Goal: Transaction & Acquisition: Purchase product/service

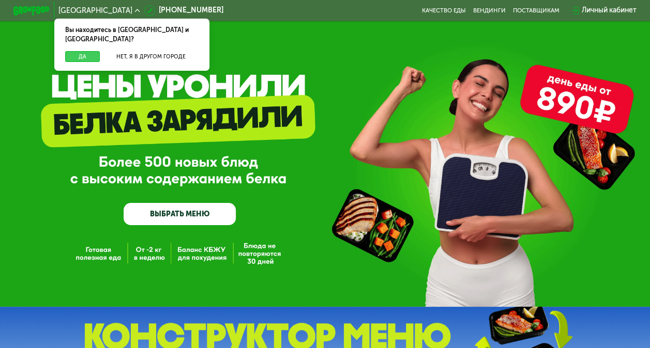
click at [81, 51] on button "Да" at bounding box center [82, 56] width 35 height 11
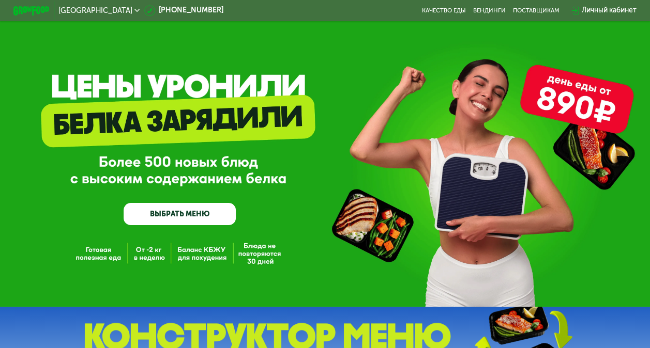
click at [183, 211] on link "ВЫБРАТЬ МЕНЮ" at bounding box center [180, 214] width 112 height 23
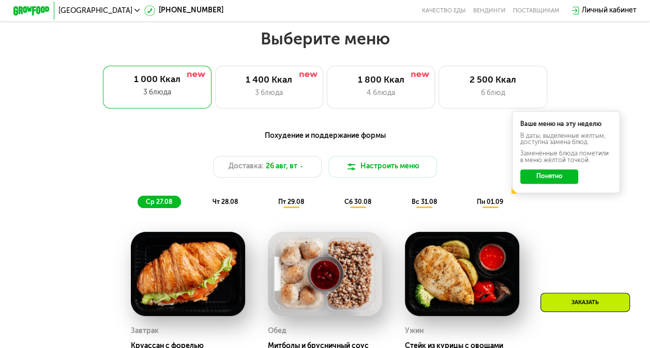
scroll to position [378, 0]
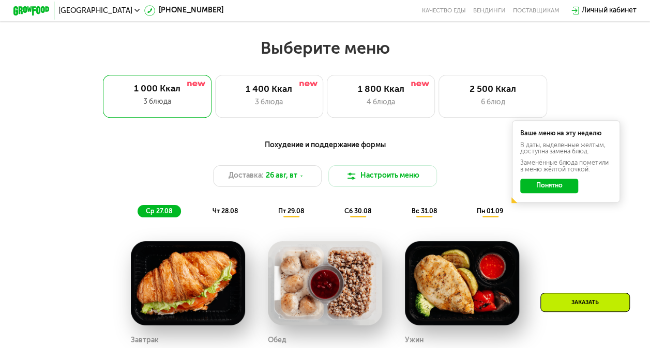
click at [217, 215] on span "чт 28.08" at bounding box center [224, 211] width 25 height 7
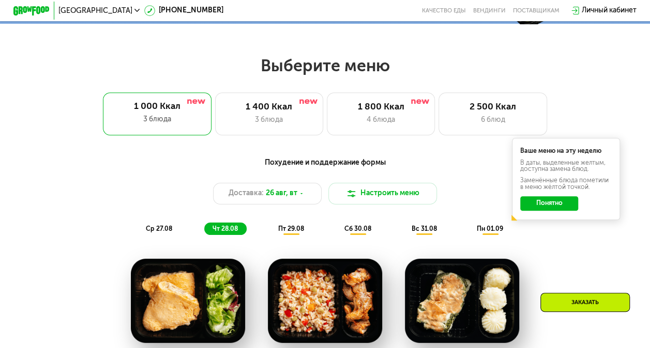
scroll to position [360, 0]
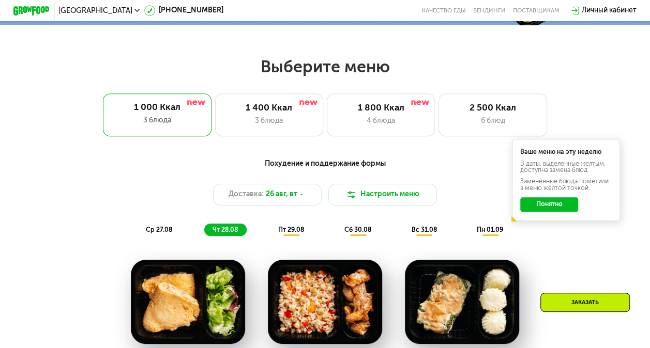
click at [538, 210] on button "Понятно" at bounding box center [549, 204] width 58 height 14
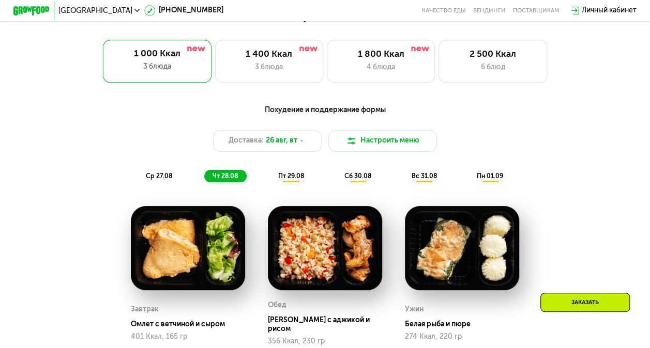
scroll to position [413, 0]
click at [294, 179] on span "пт 29.08" at bounding box center [291, 176] width 26 height 7
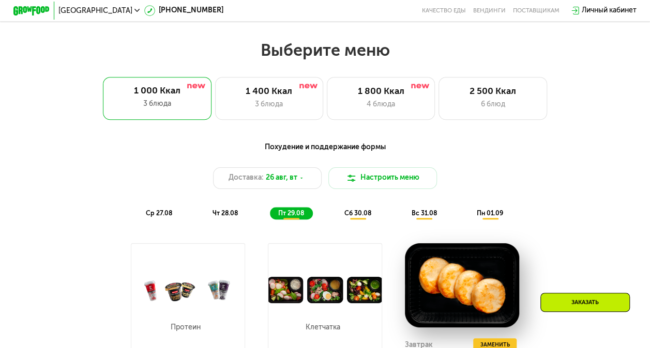
scroll to position [375, 0]
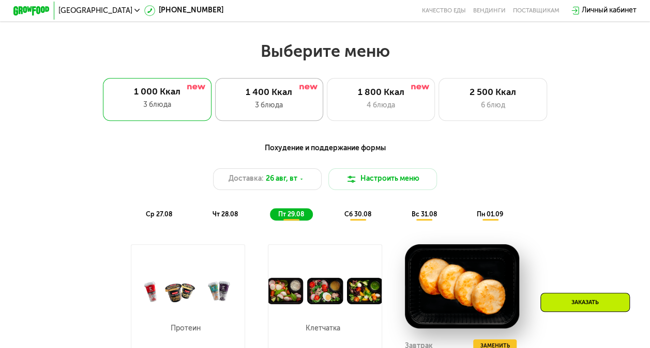
click at [272, 105] on div "3 блюда" at bounding box center [268, 105] width 89 height 11
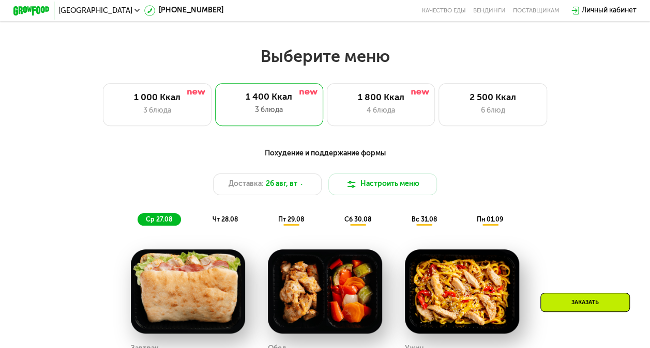
scroll to position [361, 0]
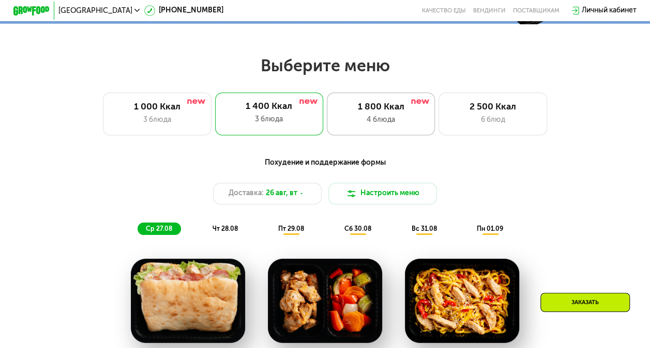
click at [364, 126] on div "4 блюда" at bounding box center [380, 120] width 89 height 11
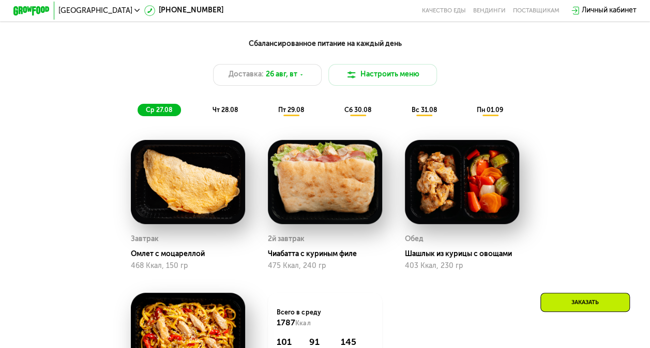
scroll to position [480, 0]
click at [358, 114] on span "сб 30.08" at bounding box center [357, 109] width 27 height 7
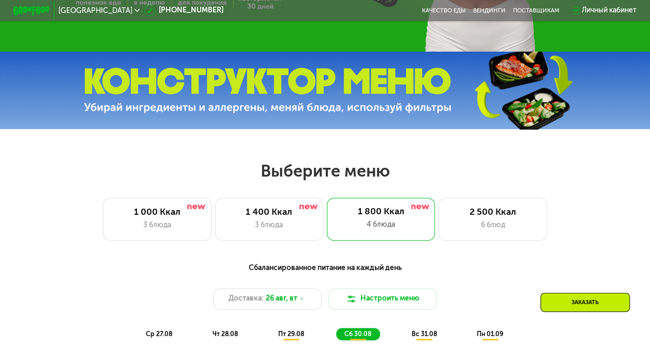
scroll to position [255, 0]
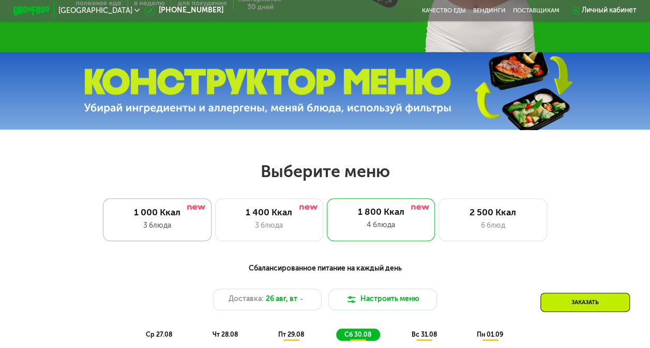
click at [187, 208] on div at bounding box center [196, 207] width 18 height 7
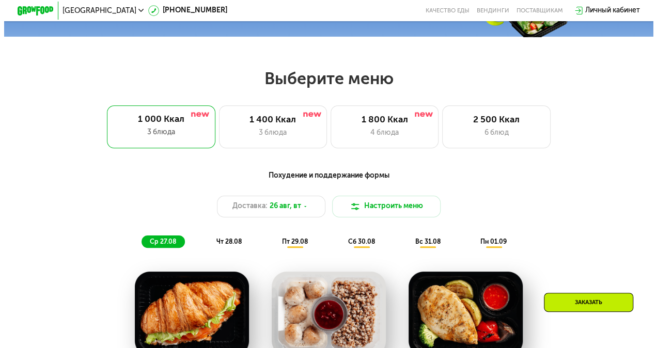
scroll to position [355, 0]
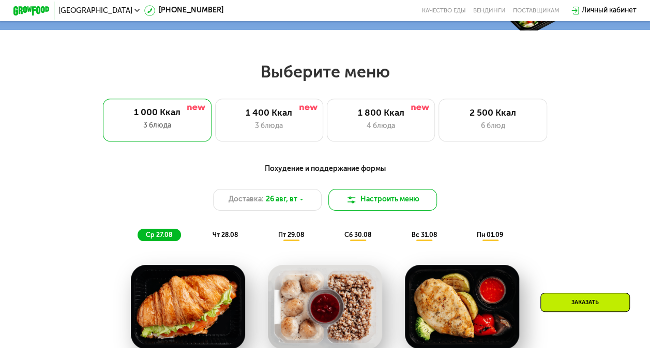
click at [377, 197] on button "Настроить меню" at bounding box center [382, 200] width 109 height 22
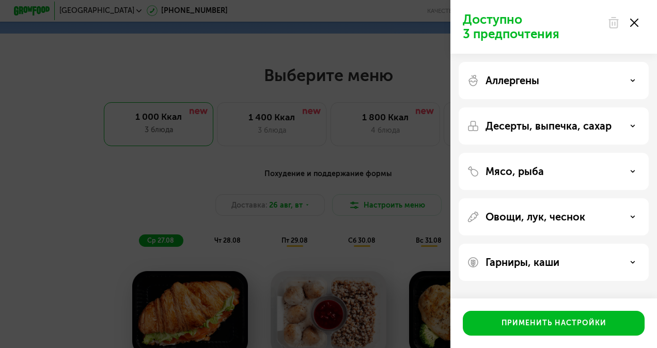
click at [572, 75] on div "Аллергены" at bounding box center [554, 80] width 174 height 12
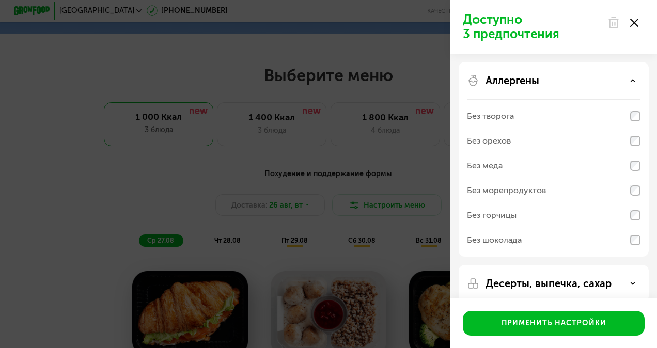
click at [572, 75] on div "Аллергены" at bounding box center [554, 80] width 174 height 12
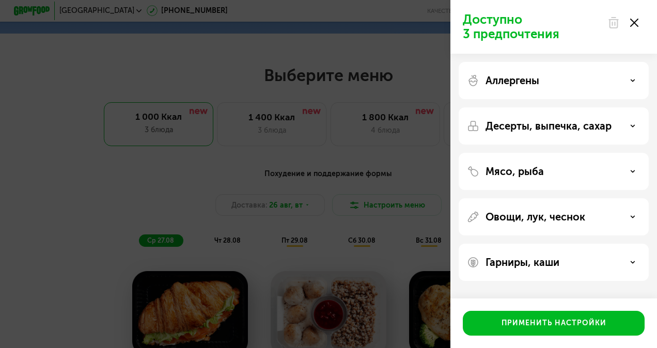
click at [574, 122] on p "Десерты, выпечка, сахар" at bounding box center [549, 126] width 126 height 12
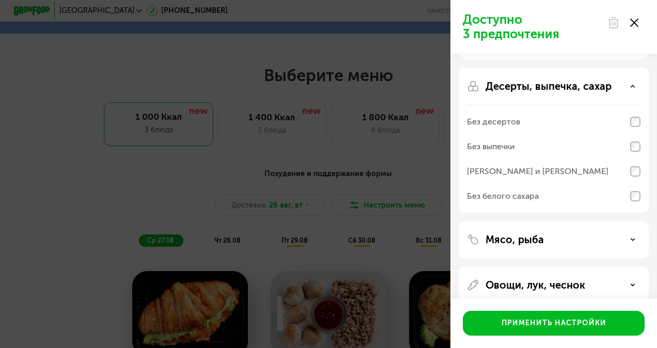
scroll to position [40, 0]
click at [546, 266] on div "Мясо, рыба" at bounding box center [554, 284] width 190 height 37
click at [525, 238] on p "Мясо, рыба" at bounding box center [515, 239] width 58 height 12
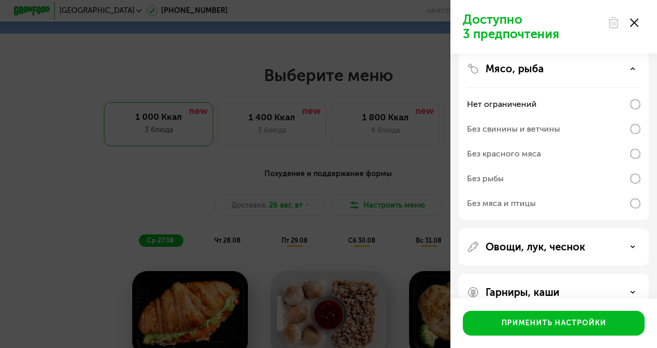
scroll to position [233, 0]
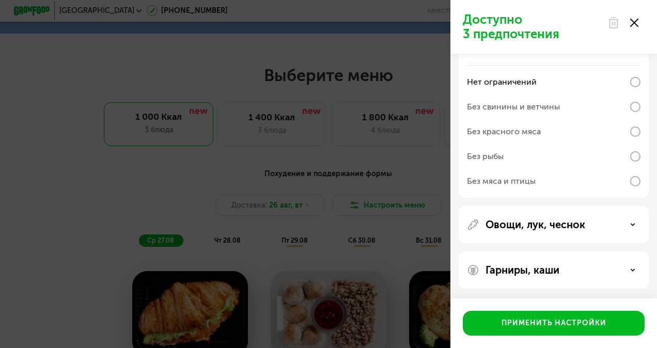
click at [528, 223] on p "Овощи, лук, чеснок" at bounding box center [536, 225] width 100 height 12
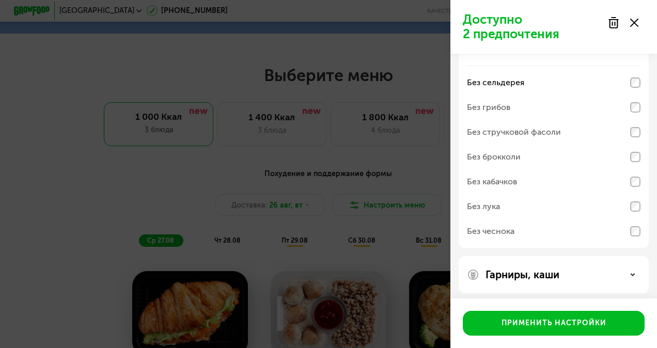
scroll to position [416, 0]
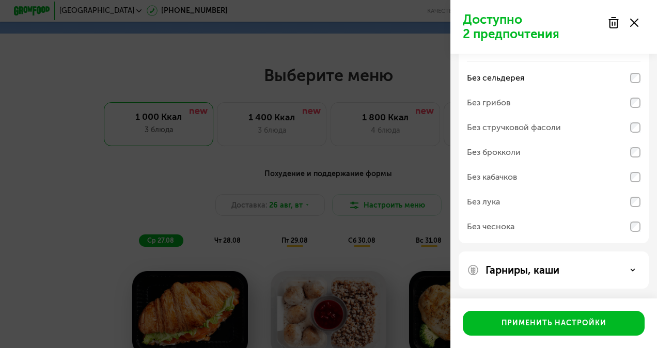
click at [578, 272] on div "Гарниры, каши" at bounding box center [554, 270] width 174 height 12
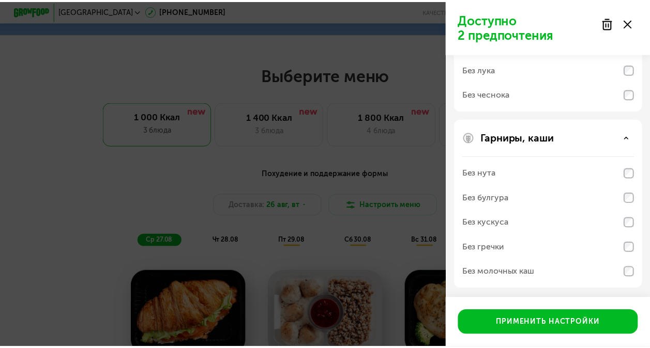
scroll to position [548, 0]
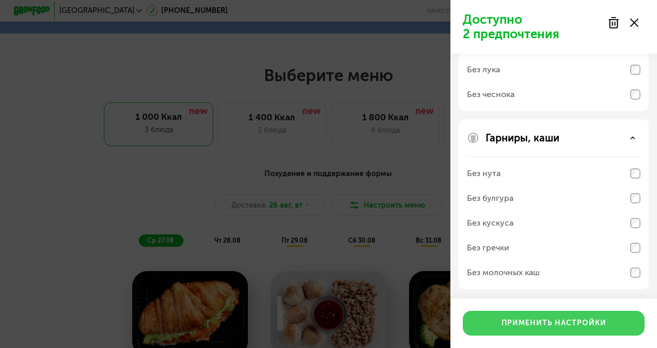
click at [528, 328] on div "Применить настройки" at bounding box center [554, 323] width 105 height 10
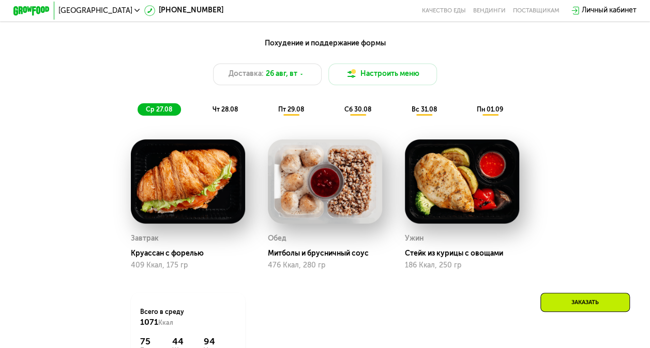
scroll to position [480, 0]
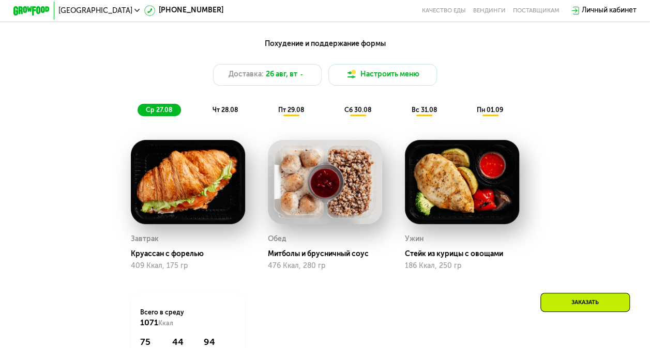
click at [219, 114] on span "чт 28.08" at bounding box center [224, 109] width 25 height 7
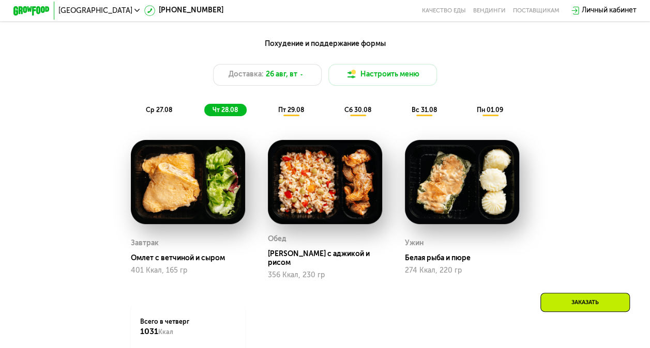
click at [336, 111] on div "пт 29.08" at bounding box center [358, 110] width 44 height 12
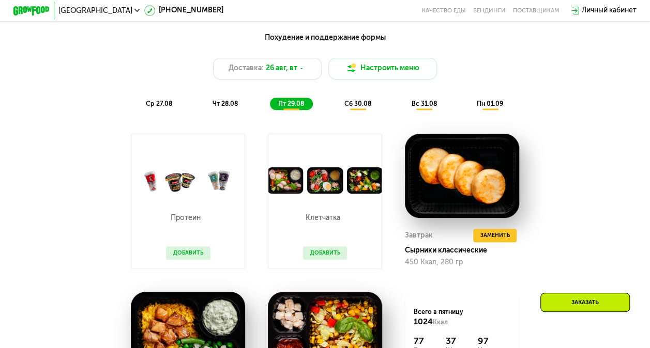
scroll to position [485, 0]
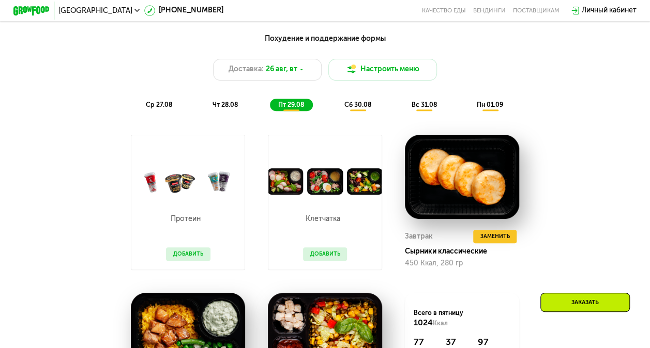
click at [348, 109] on span "сб 30.08" at bounding box center [357, 104] width 27 height 7
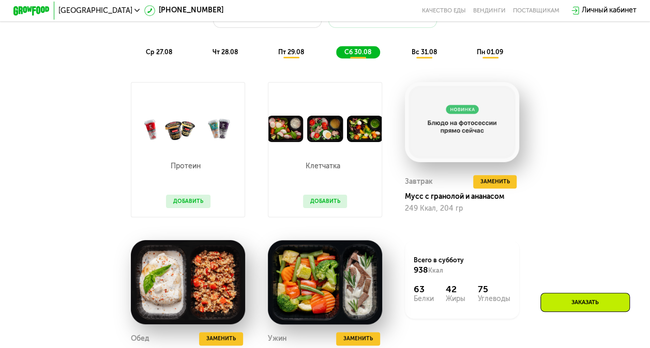
scroll to position [535, 0]
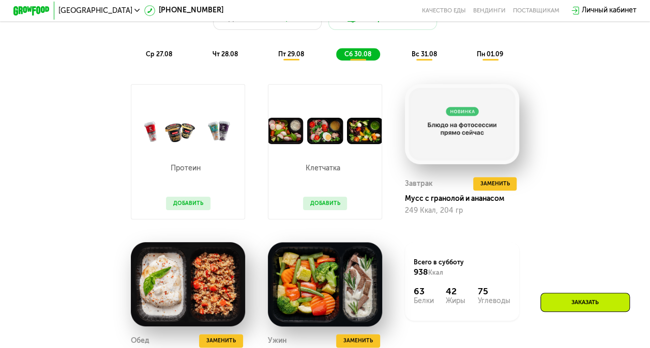
click at [469, 60] on div "вс 31.08" at bounding box center [490, 54] width 43 height 12
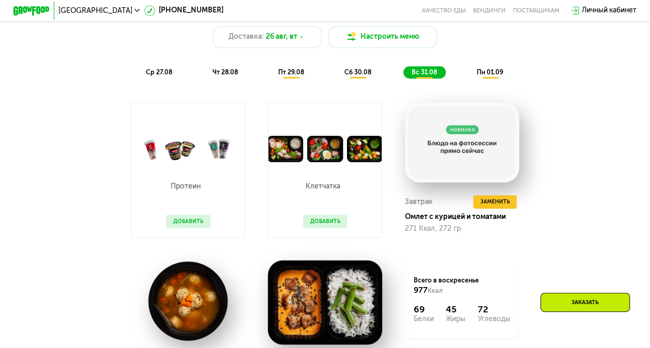
scroll to position [517, 0]
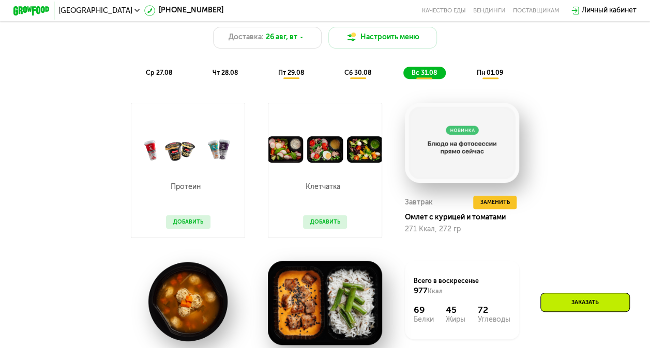
click at [483, 76] on span "пн 01.09" at bounding box center [490, 72] width 26 height 7
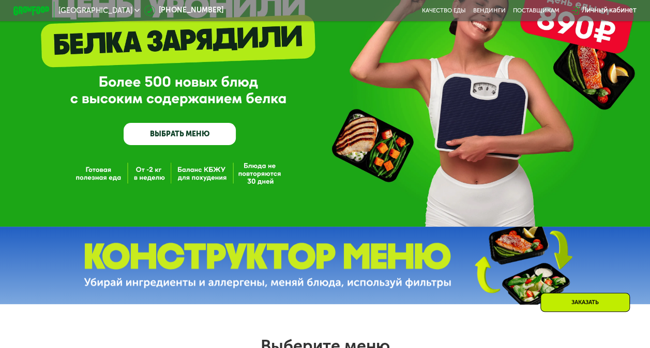
scroll to position [0, 0]
